Goal: Task Accomplishment & Management: Complete application form

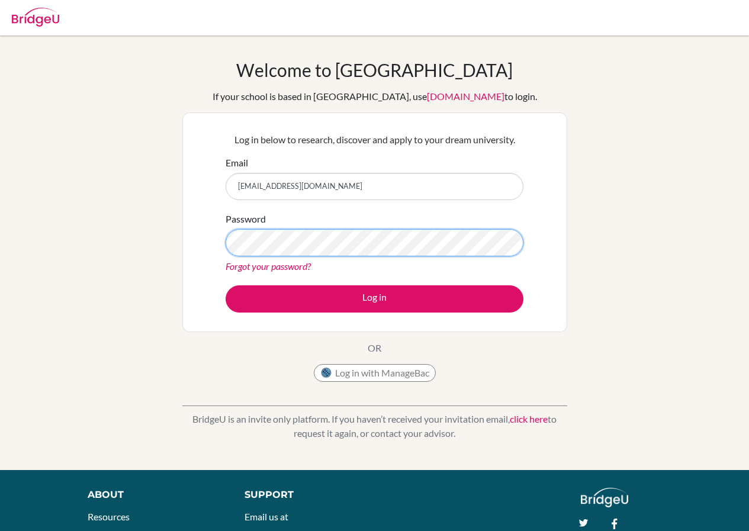
click at [225, 285] on button "Log in" at bounding box center [374, 298] width 298 height 27
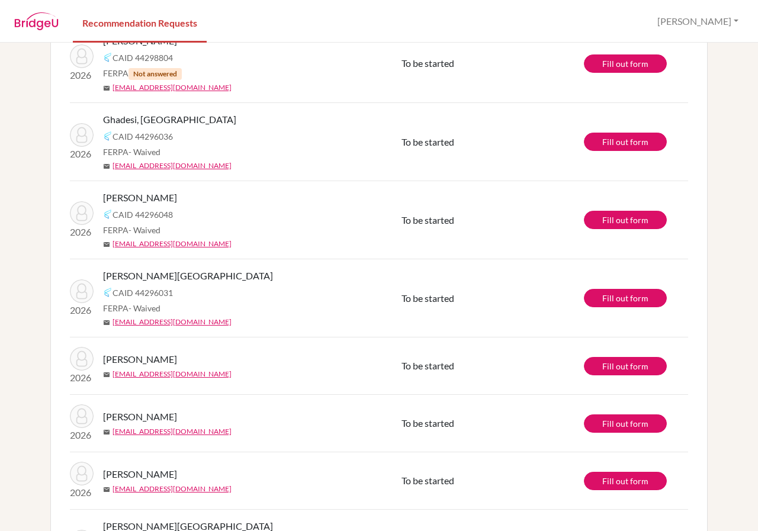
scroll to position [791, 0]
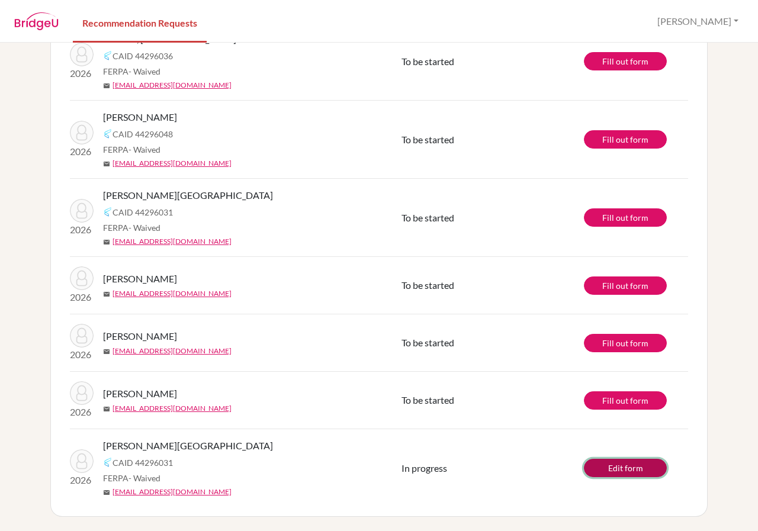
click at [616, 463] on link "Edit form" at bounding box center [625, 468] width 83 height 18
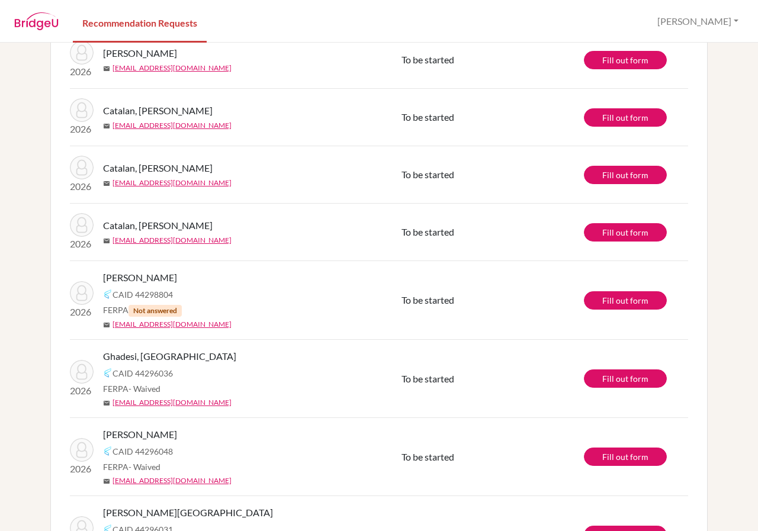
scroll to position [791, 0]
